Goal: Task Accomplishment & Management: Use online tool/utility

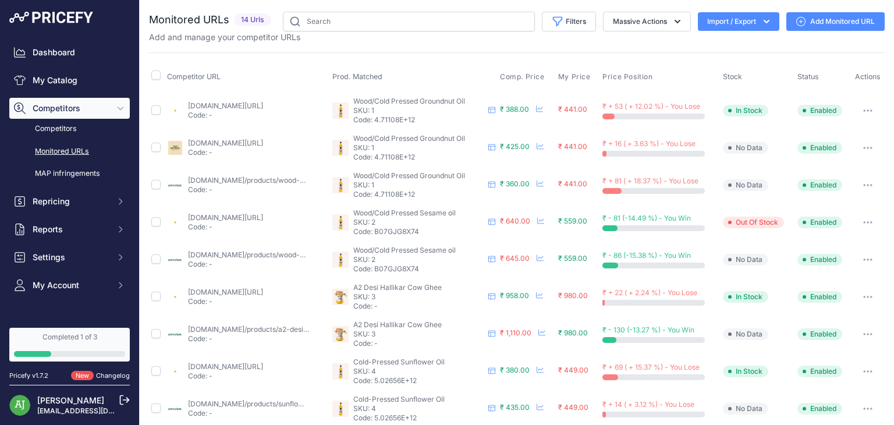
click at [827, 25] on link "Add Monitored URL" at bounding box center [835, 21] width 98 height 19
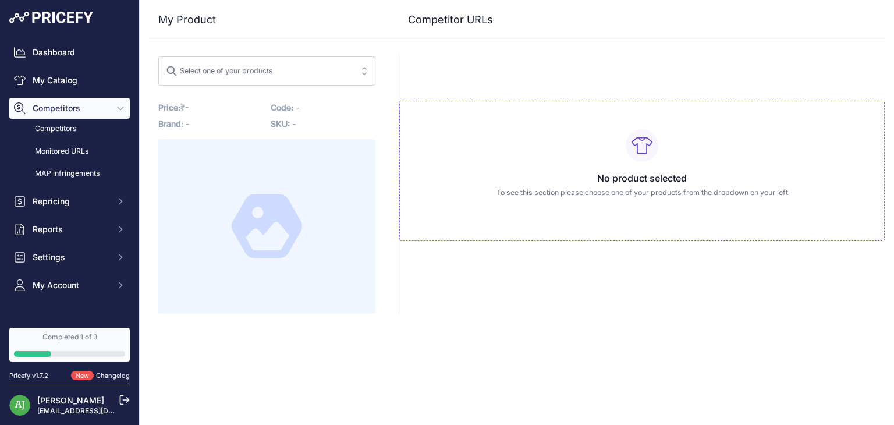
click at [307, 70] on span "Select one of your products" at bounding box center [259, 71] width 186 height 19
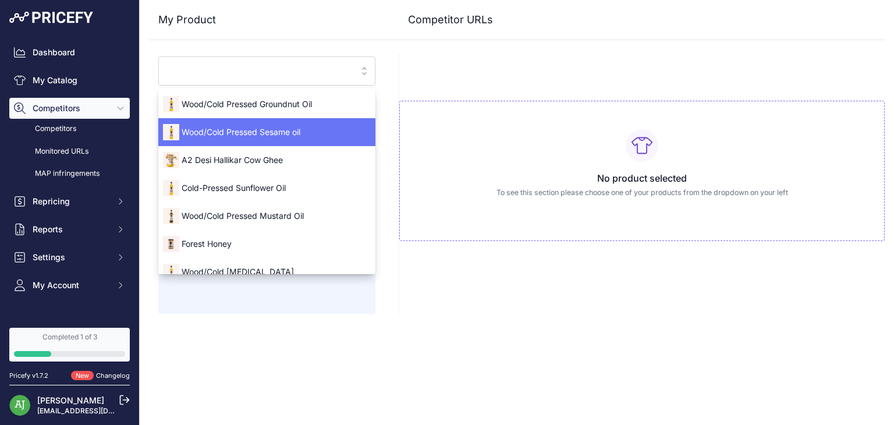
click at [294, 126] on span "Wood/Cold Pressed Sesame oil" at bounding box center [266, 132] width 217 height 12
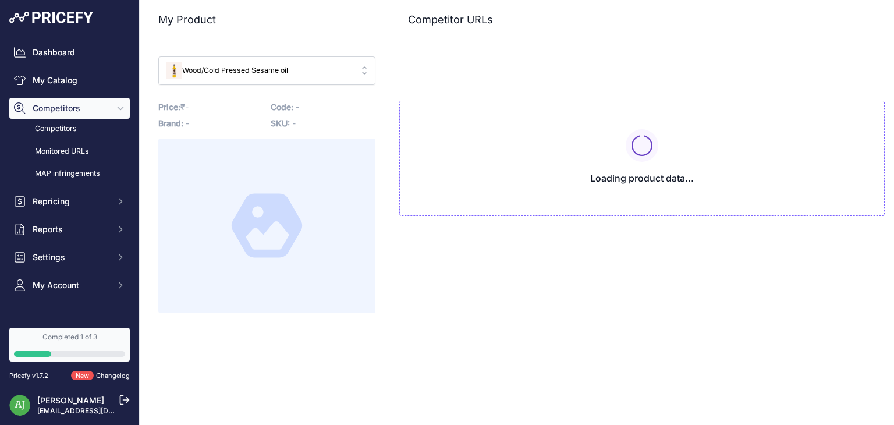
type input "www.anveshan.farm/products/wood-pressed-black-sesame-oil?variant=43150198800576…"
type input "[DOMAIN_NAME][URL]"
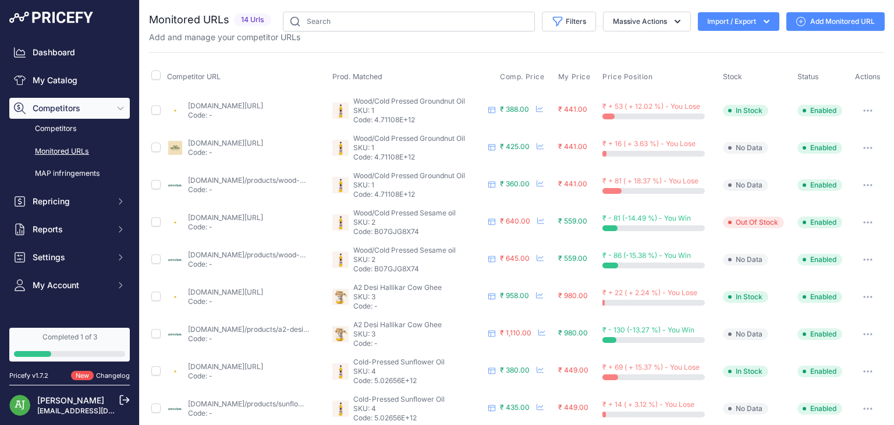
click at [80, 149] on link "Monitored URLs" at bounding box center [69, 151] width 120 height 20
click at [824, 22] on link "Add Monitored URL" at bounding box center [835, 21] width 98 height 19
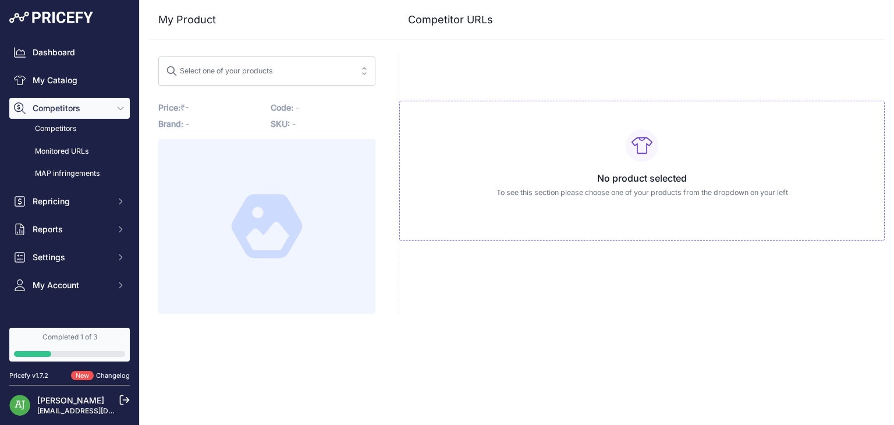
click at [292, 68] on span "Select one of your products" at bounding box center [259, 71] width 186 height 19
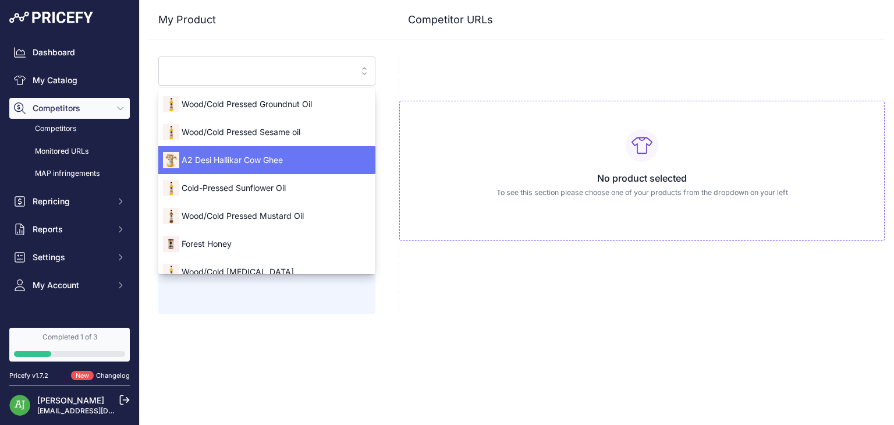
click at [284, 151] on div "A2 Desi Hallikar Cow Ghee" at bounding box center [266, 160] width 217 height 19
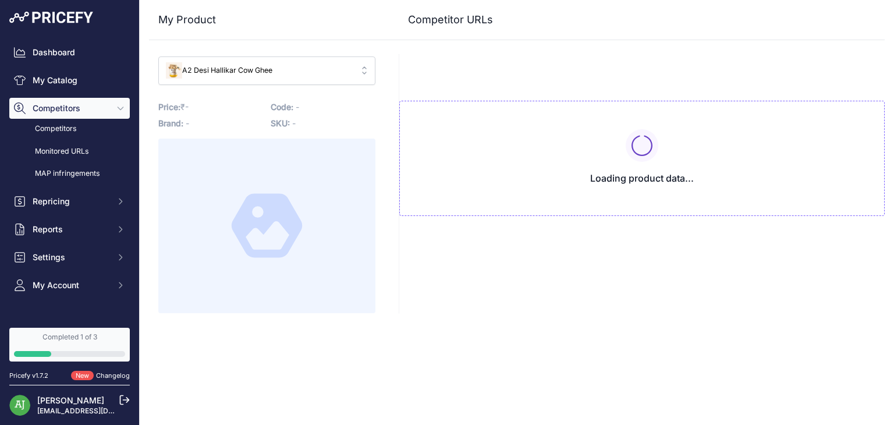
type input "[DOMAIN_NAME]/products/a2-desi-ghee?variant=32459662557262&prirule_jdsnikfkfjsd…"
type input "[DOMAIN_NAME][URL]"
type input "[DOMAIN_NAME]/products/a2-desi-ghee?variant=32459662557262&prirule_jdsnikfkfjsd…"
type input "[DOMAIN_NAME][URL]"
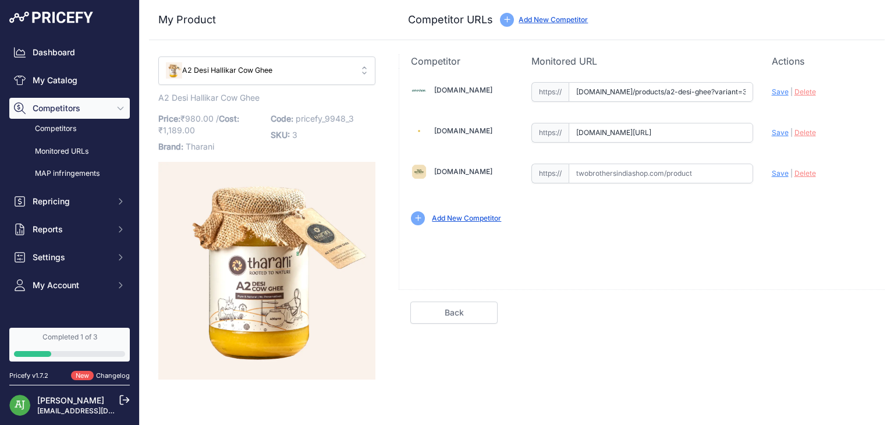
click at [603, 173] on input "text" at bounding box center [661, 174] width 184 height 20
paste input "[URL][DOMAIN_NAME]"
click at [780, 175] on span "Save" at bounding box center [780, 173] width 17 height 9
type input "[URL][DOMAIN_NAME]"
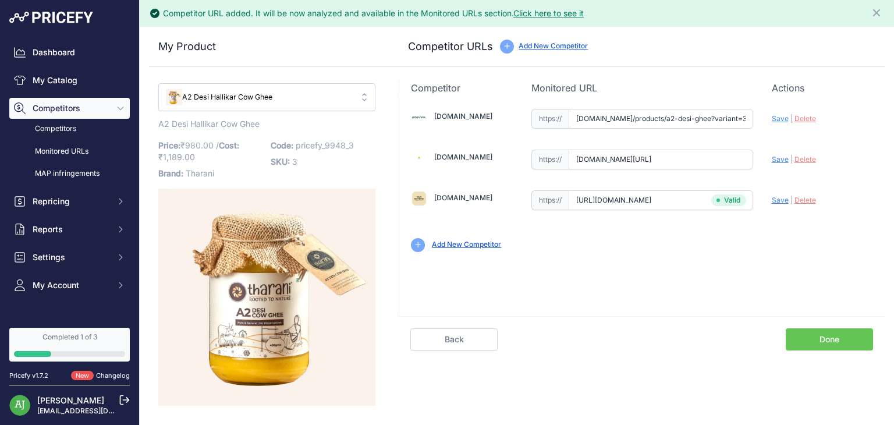
click at [800, 336] on link "Done" at bounding box center [829, 339] width 87 height 22
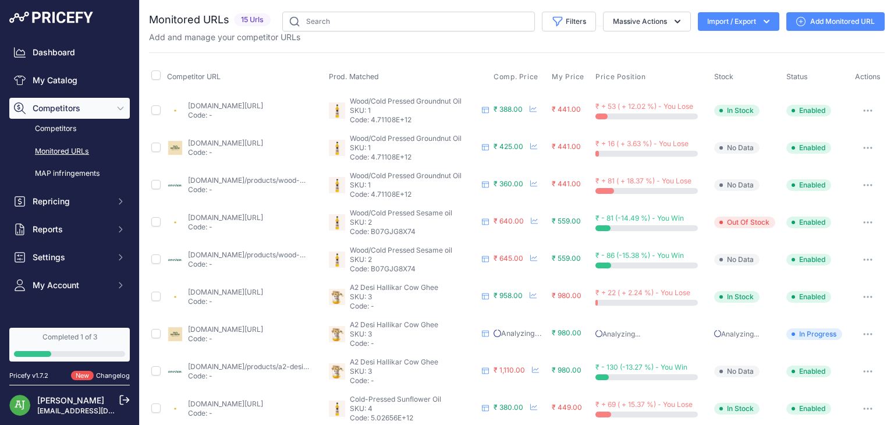
click at [835, 25] on link "Add Monitored URL" at bounding box center [835, 21] width 98 height 19
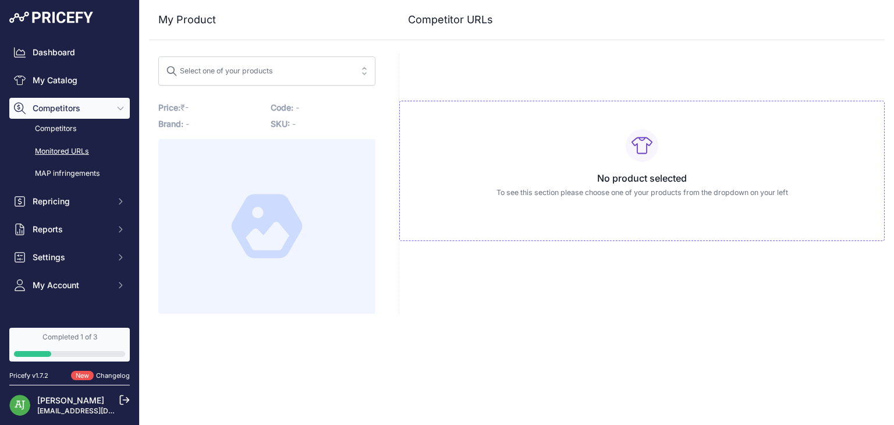
click at [66, 148] on link "Monitored URLs" at bounding box center [69, 151] width 120 height 20
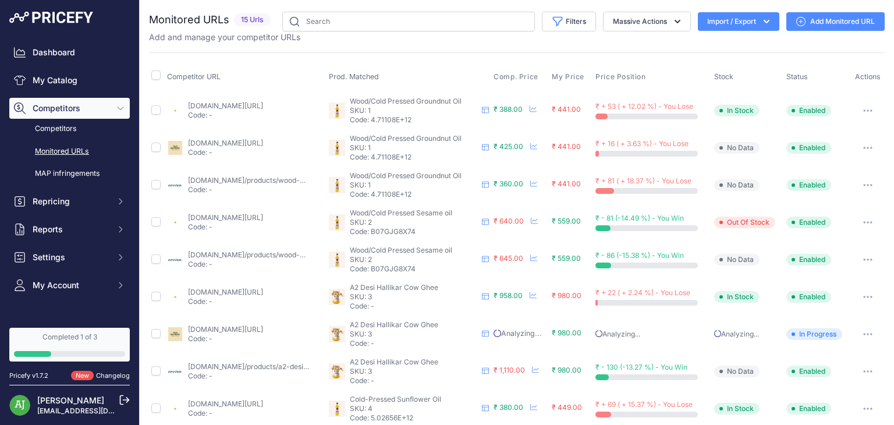
click at [796, 20] on icon at bounding box center [800, 21] width 9 height 9
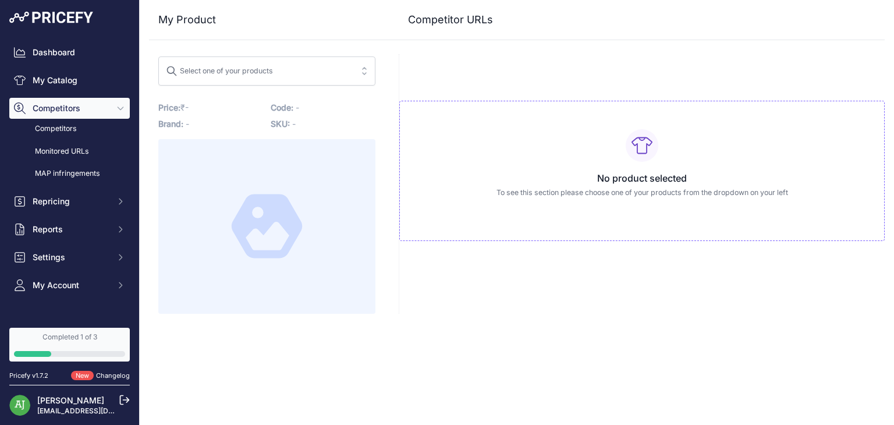
click at [277, 70] on span "Select one of your products" at bounding box center [259, 71] width 186 height 19
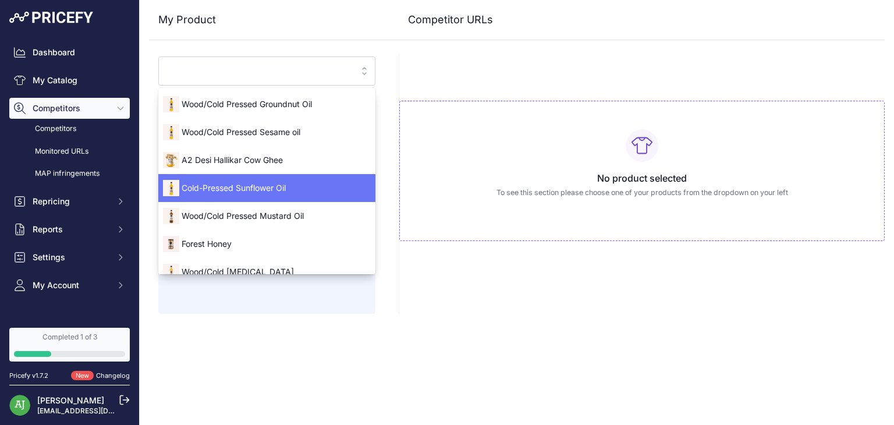
click at [285, 187] on span "Cold-Pressed Sunflower Oil" at bounding box center [266, 188] width 217 height 12
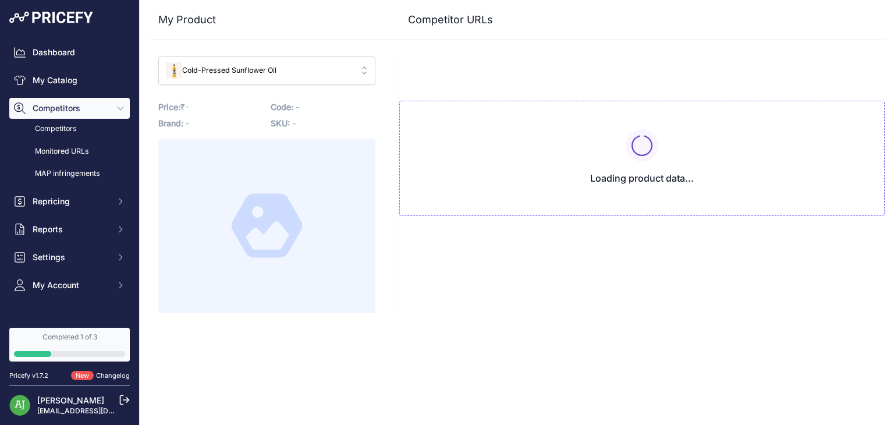
type input "[DOMAIN_NAME]/products/sunflower-oil?variant=43150198735040&prirule_jdsnikfkfjs…"
type input "[DOMAIN_NAME][URL]"
type input "[DOMAIN_NAME]/products/sunflower-oil?variant=43150198735040&prirule_jdsnikfkfjs…"
type input "[DOMAIN_NAME][URL]"
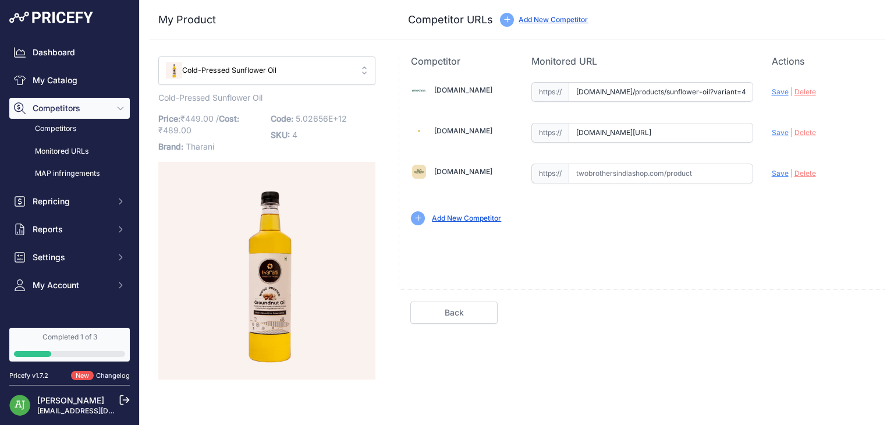
click at [587, 175] on input "text" at bounding box center [661, 174] width 184 height 20
paste input "https://twobrothersindiashop.com/products/sunflower-oil"
click at [777, 170] on span "Save" at bounding box center [780, 173] width 17 height 9
type input "[URL][DOMAIN_NAME]"
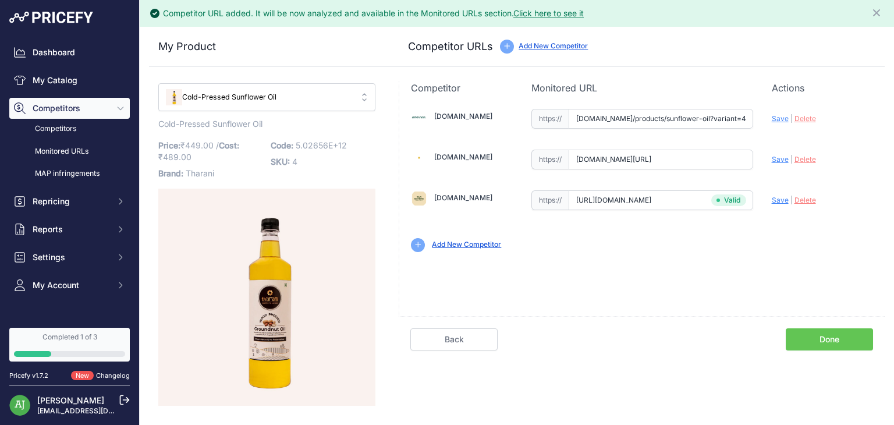
click at [837, 338] on link "Done" at bounding box center [829, 339] width 87 height 22
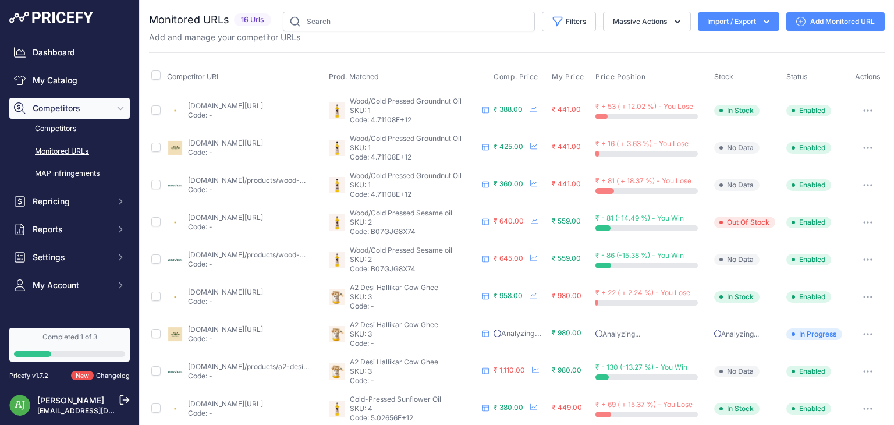
click at [823, 19] on link "Add Monitored URL" at bounding box center [835, 21] width 98 height 19
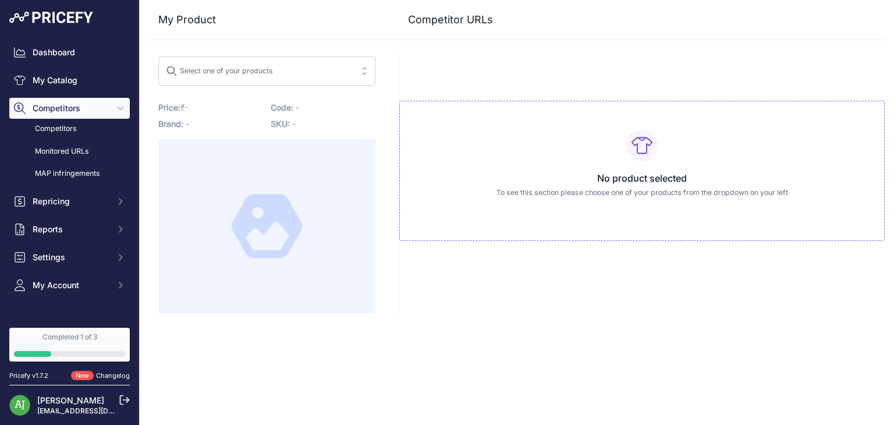
click at [320, 74] on span "Select one of your products" at bounding box center [259, 71] width 186 height 19
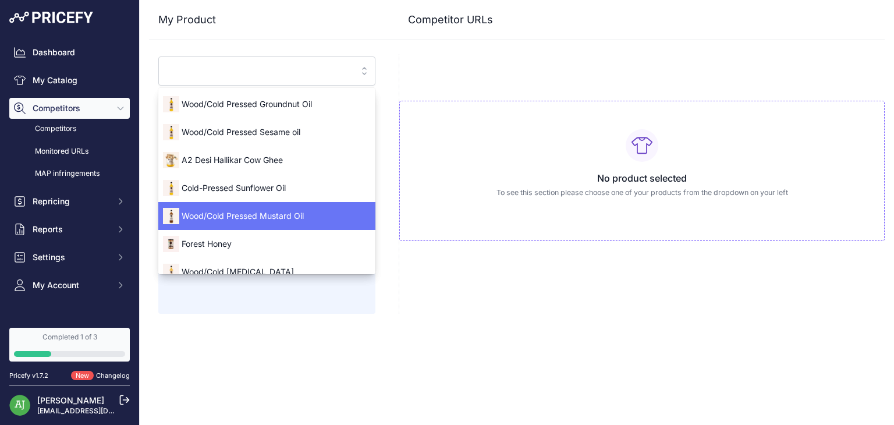
click at [275, 207] on div "Wood/Cold Pressed Mustard Oil" at bounding box center [266, 216] width 217 height 19
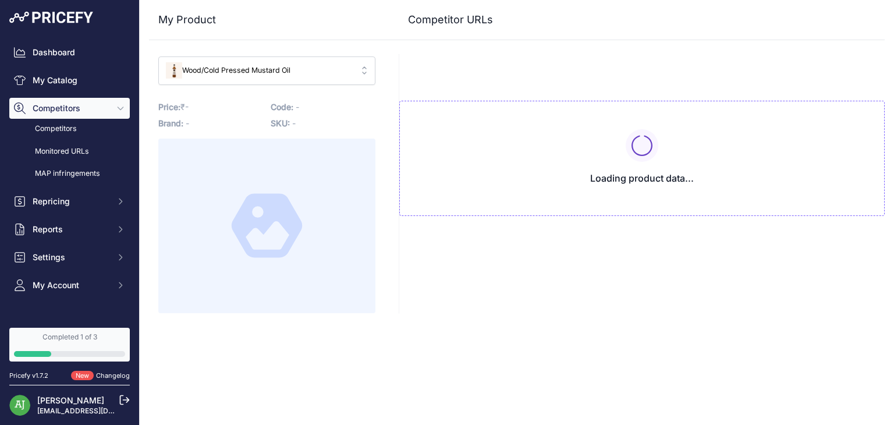
type input "www.anveshan.farm/products/wood-pressed-mustard-oil?prirule_jdsnikfkfjsd=9948"
type input "blinkit.com/prn/anveshan-wood-cold-pressed-mustard-oil/prid/513172?prirule_jdsn…"
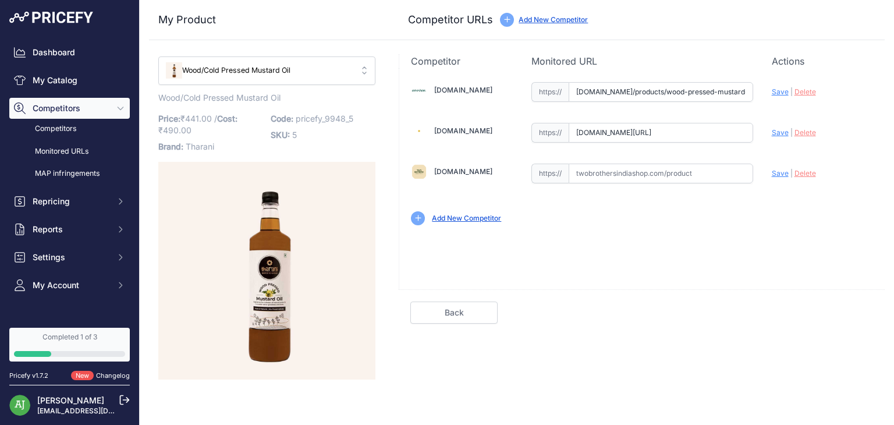
click at [598, 175] on input "text" at bounding box center [661, 174] width 184 height 20
paste input "https://twobrothersindiashop.com/products/black-mustard-oil"
click at [782, 171] on span "Save" at bounding box center [780, 173] width 17 height 9
type input "[URL][DOMAIN_NAME]"
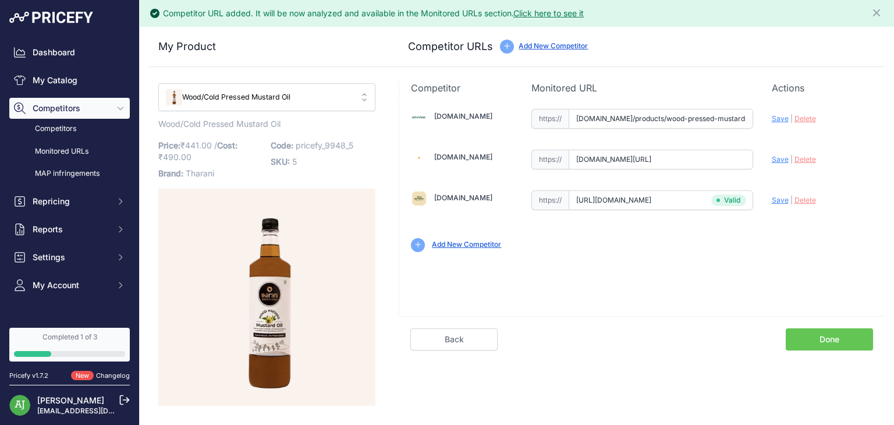
click at [808, 335] on link "Done" at bounding box center [829, 339] width 87 height 22
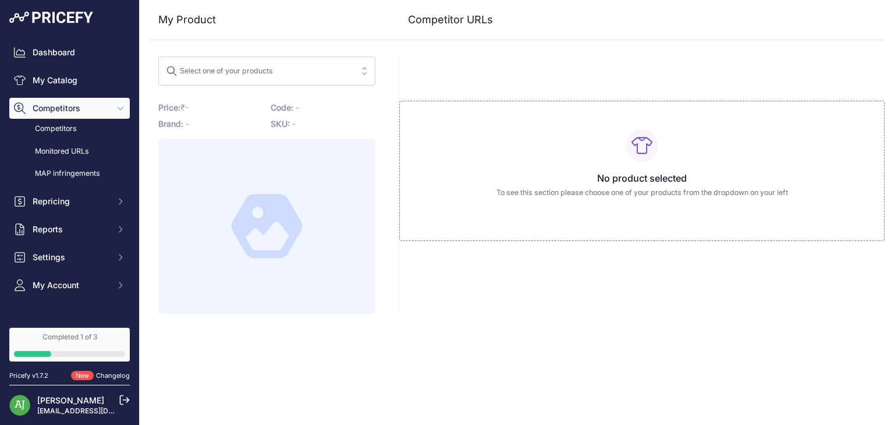
click at [283, 69] on span "Select one of your products" at bounding box center [259, 71] width 186 height 19
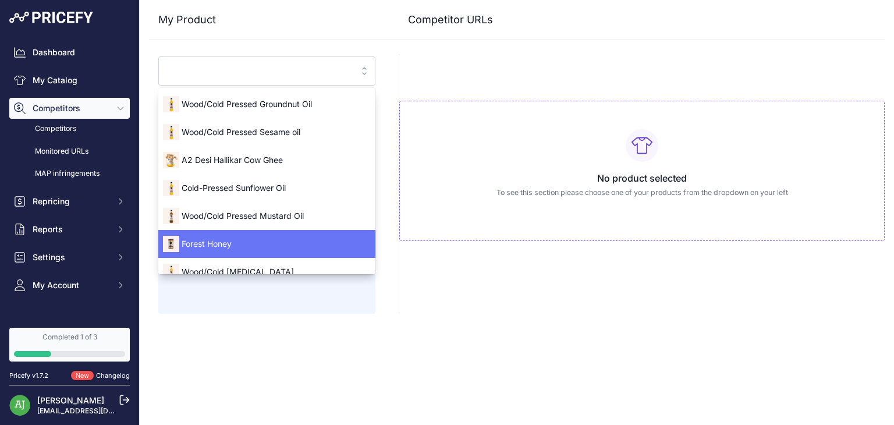
click at [256, 246] on span "Forest Honey" at bounding box center [266, 244] width 217 height 12
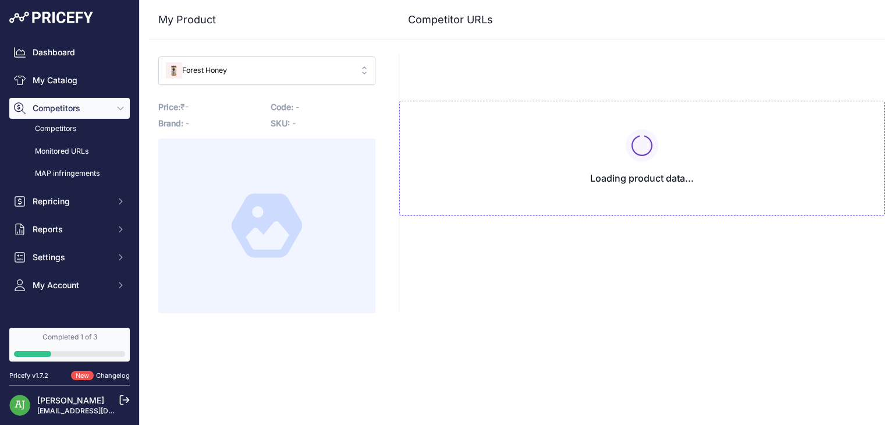
type input "www.anveshan.farm/products/wild-forest-honey?_pos=1&_psq=honey&_ss=e&_v=1.0&pri…"
type input "[DOMAIN_NAME][URL]"
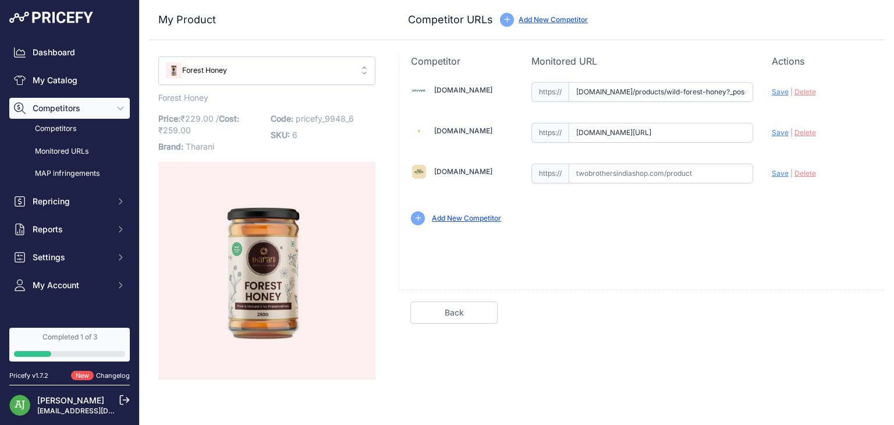
click at [595, 177] on input "text" at bounding box center [661, 174] width 184 height 20
paste input "https://twobrothersindiashop.com/products/forest-honey?variant=43541325938850"
click at [780, 98] on div "Update Profile Save | Delete Analyzing" at bounding box center [822, 89] width 101 height 18
click at [777, 170] on span "Save" at bounding box center [780, 173] width 17 height 9
type input "[URL][DOMAIN_NAME]"
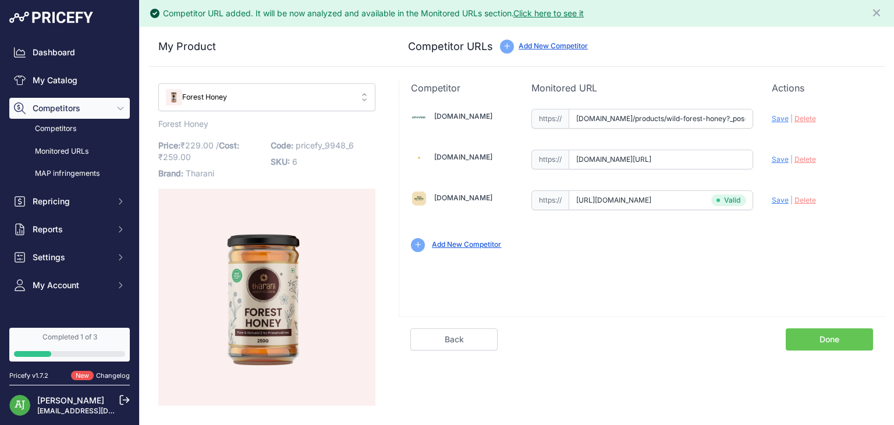
click at [280, 94] on span "Forest Honey" at bounding box center [259, 97] width 186 height 11
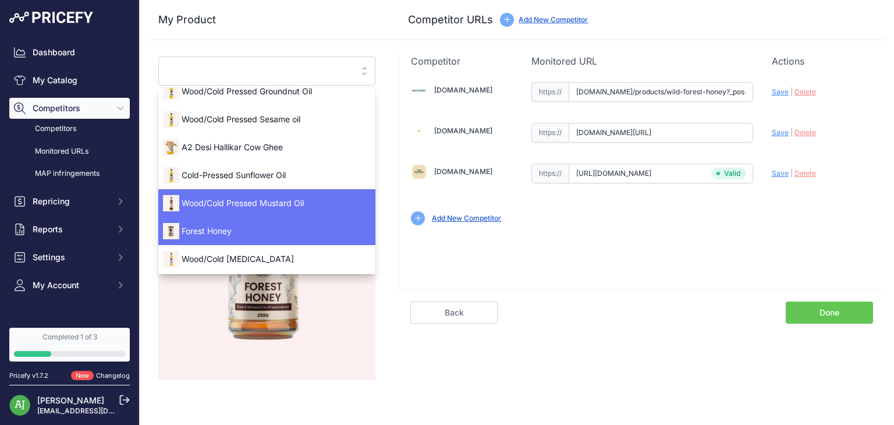
scroll to position [14, 0]
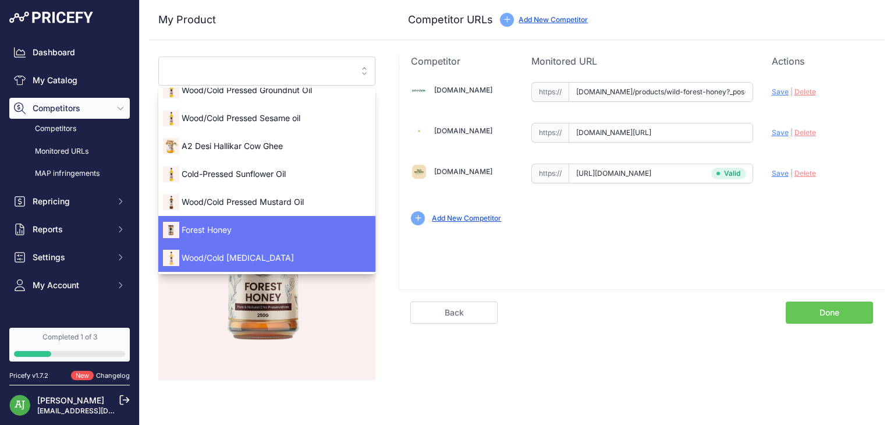
click at [267, 254] on span "Wood/Cold [MEDICAL_DATA]" at bounding box center [266, 258] width 217 height 12
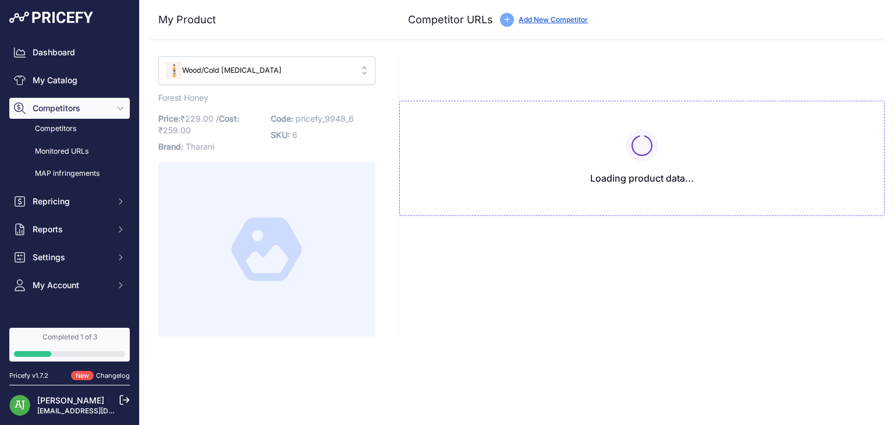
scroll to position [0, 0]
type input "www.anveshan.farm/products/cold-pressed-safflower-oil?prirule_jdsnikfkfjsd=9948"
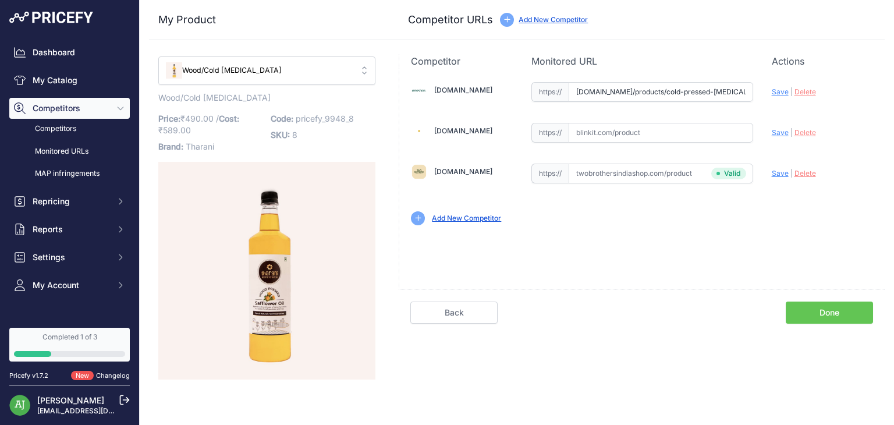
click at [651, 171] on input "text" at bounding box center [661, 174] width 184 height 20
click at [653, 221] on div "Add New Competitor" at bounding box center [642, 218] width 462 height 14
click at [72, 151] on link "Monitored URLs" at bounding box center [69, 151] width 120 height 20
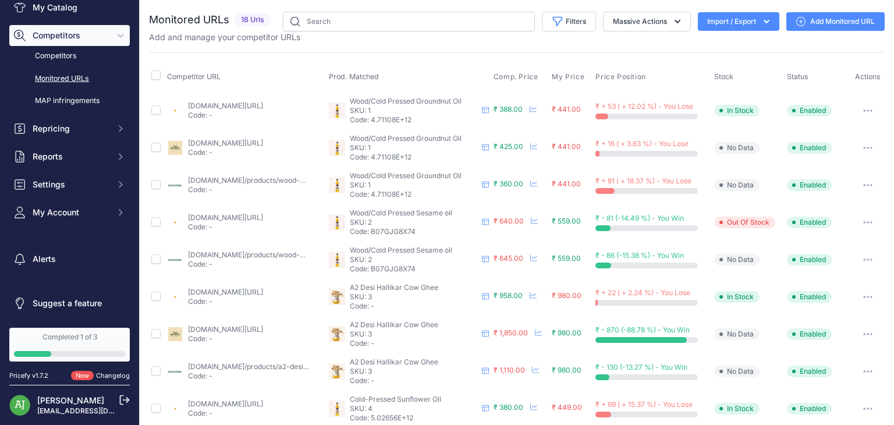
scroll to position [348, 0]
